Goal: Transaction & Acquisition: Purchase product/service

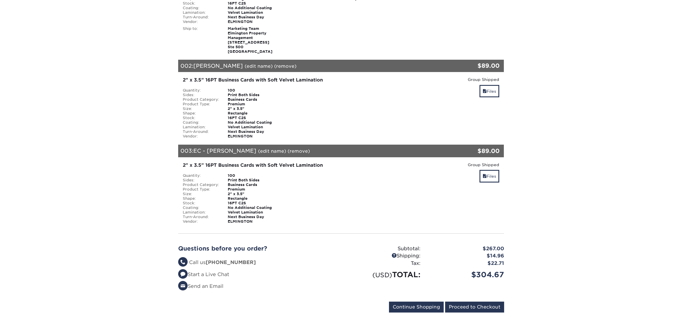
scroll to position [182, 0]
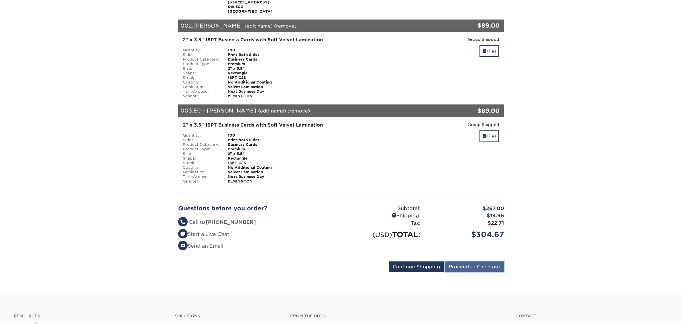
click at [484, 264] on input "Proceed to Checkout" at bounding box center [474, 266] width 59 height 11
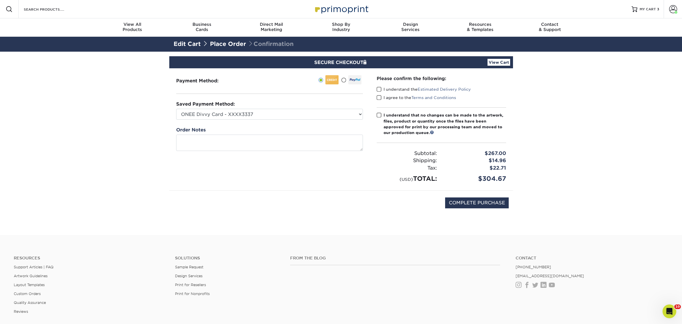
click at [377, 90] on span at bounding box center [379, 89] width 5 height 5
click at [0, 0] on input "I understand the Estimated Delivery Policy" at bounding box center [0, 0] width 0 height 0
click at [379, 97] on span at bounding box center [379, 97] width 5 height 5
click at [0, 0] on input "I agree to the Terms and Conditions" at bounding box center [0, 0] width 0 height 0
click at [381, 114] on span at bounding box center [379, 114] width 5 height 5
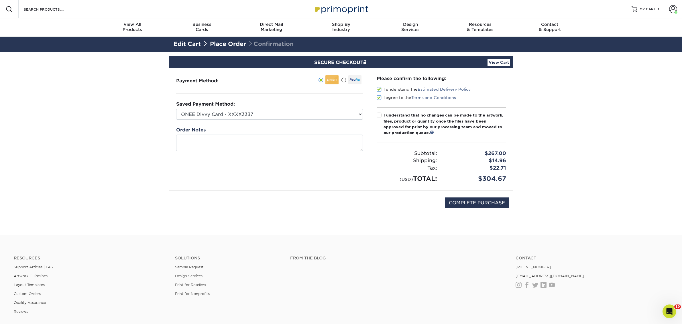
click at [0, 0] on input "I understand that no changes can be made to the artwork, files, product or quan…" at bounding box center [0, 0] width 0 height 0
click at [468, 203] on input "COMPLETE PURCHASE" at bounding box center [477, 202] width 64 height 11
type input "PROCESSING, PLEASE WAIT..."
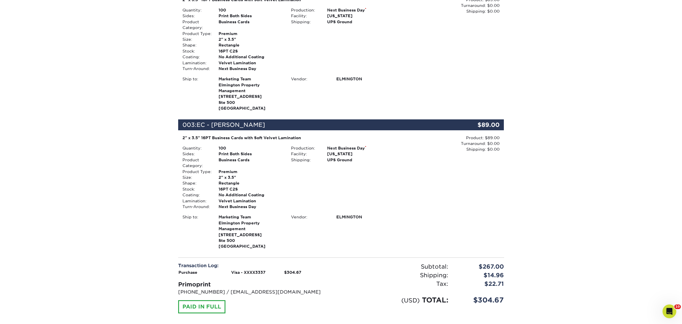
scroll to position [348, 0]
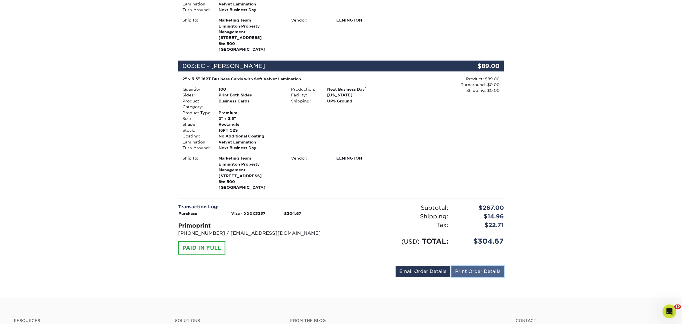
click at [474, 271] on link "Print Order Details" at bounding box center [478, 271] width 53 height 11
